Goal: Transaction & Acquisition: Purchase product/service

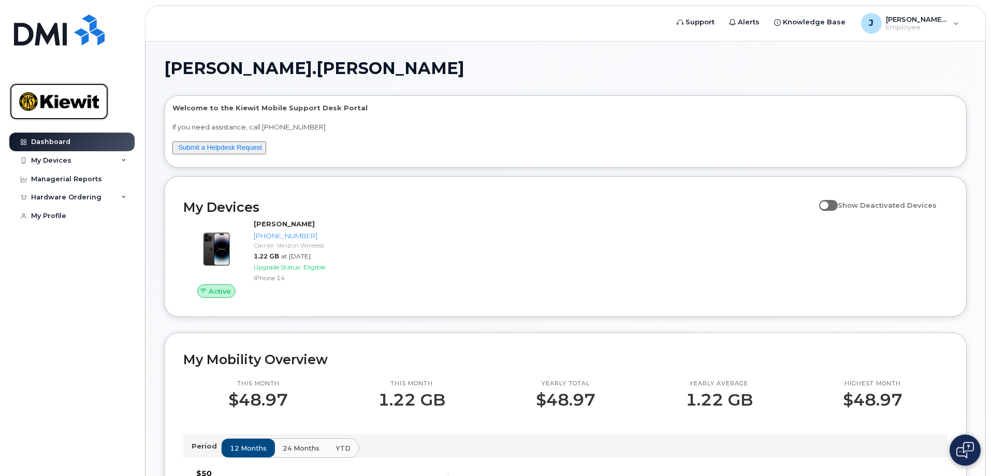
click at [60, 105] on img at bounding box center [59, 101] width 80 height 30
click at [126, 158] on div "My Devices" at bounding box center [71, 160] width 125 height 19
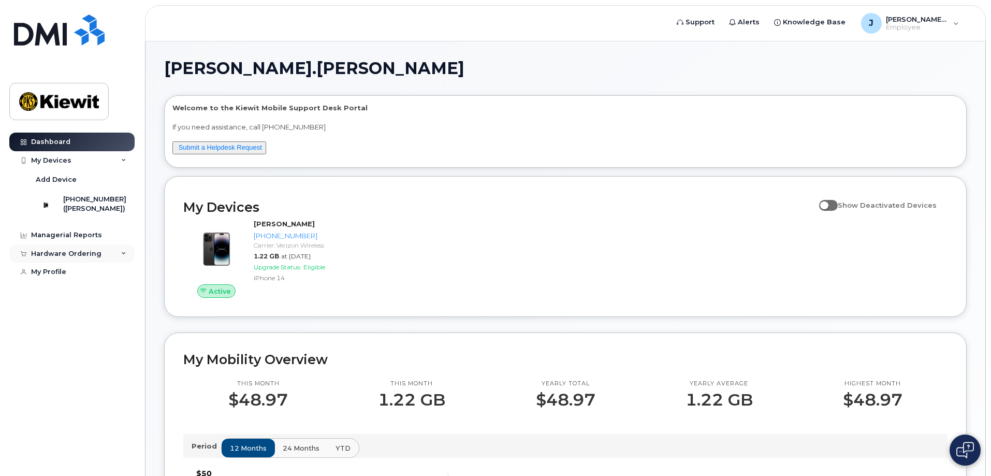
click at [114, 263] on div "Hardware Ordering" at bounding box center [71, 253] width 125 height 19
click at [88, 282] on link "New Order" at bounding box center [80, 272] width 107 height 20
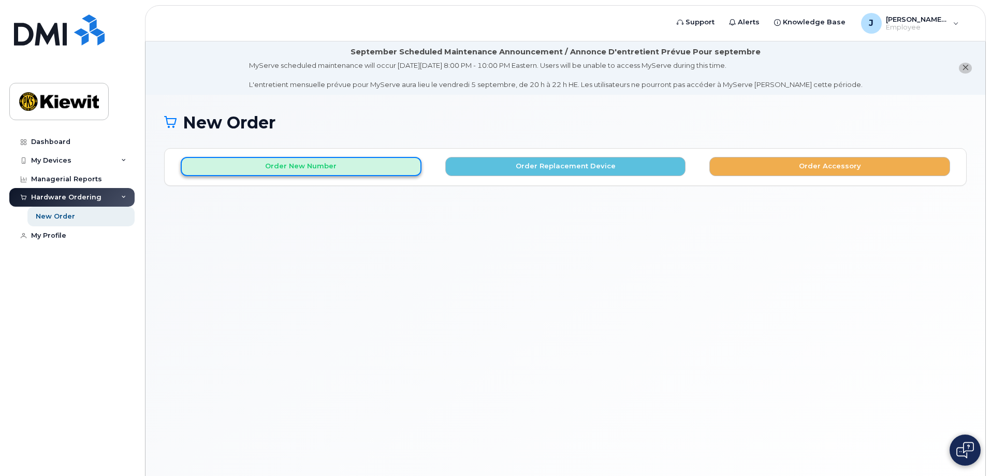
click at [328, 168] on button "Order New Number" at bounding box center [301, 166] width 241 height 19
